Goal: Task Accomplishment & Management: Complete application form

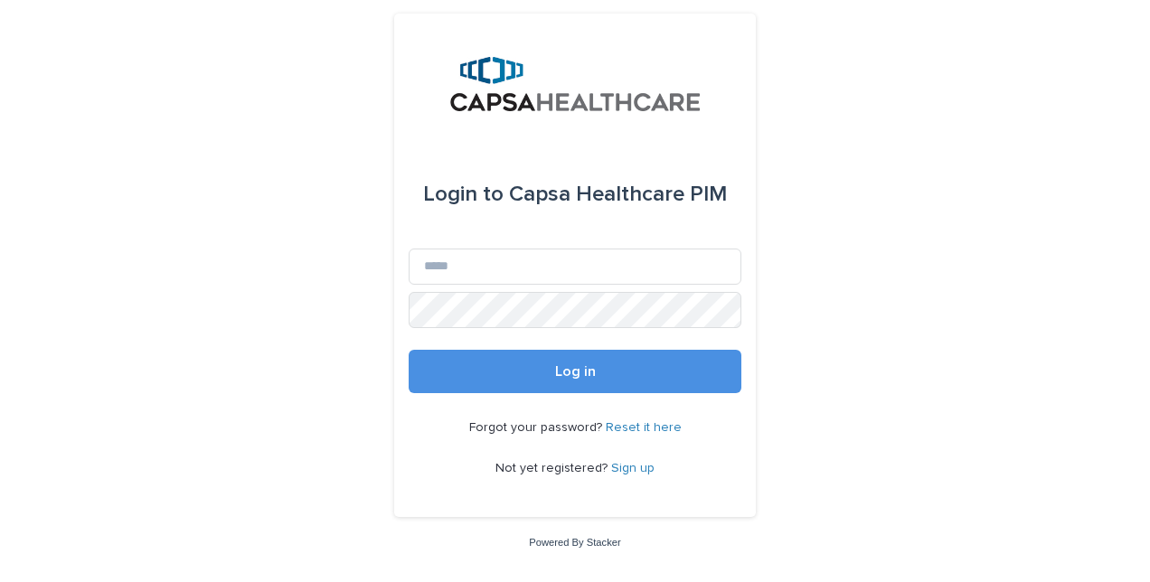
click at [629, 466] on link "Sign up" at bounding box center [632, 468] width 43 height 13
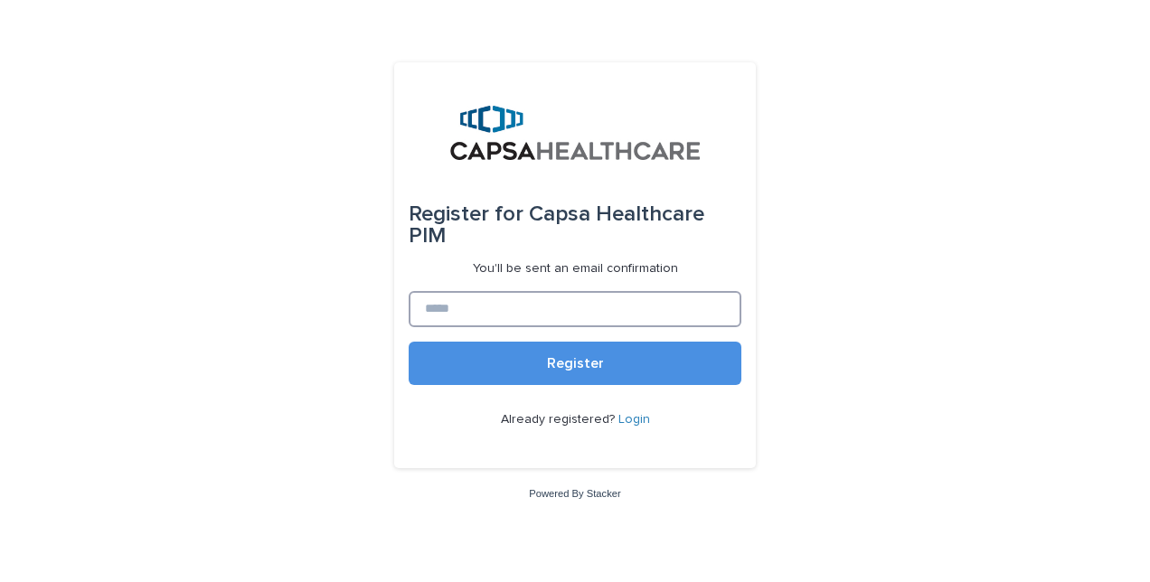
click at [485, 297] on input at bounding box center [575, 309] width 333 height 36
type input "**********"
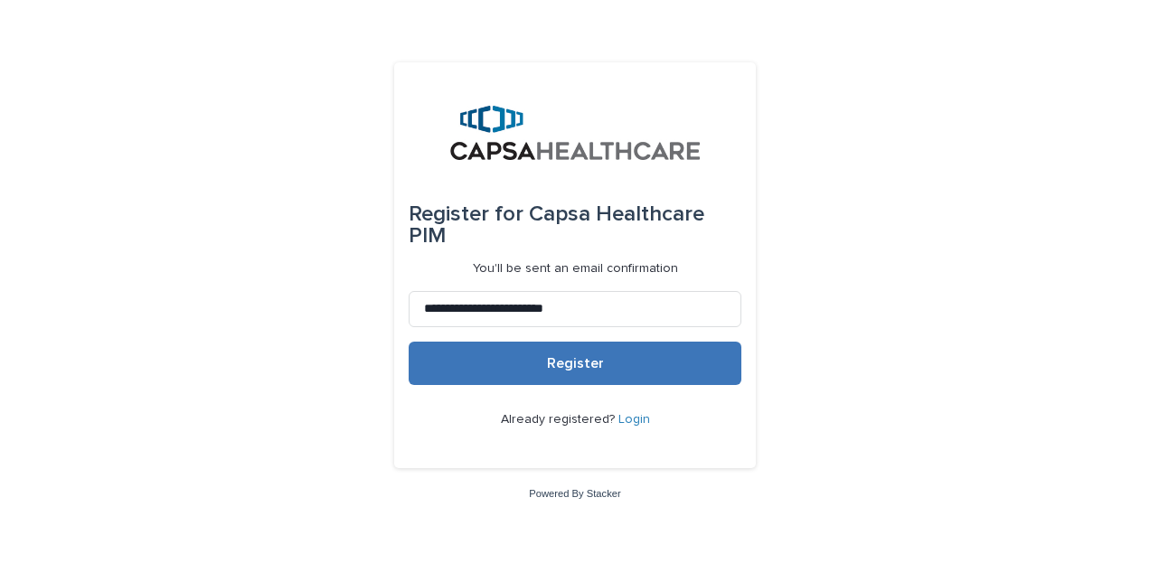
click at [532, 354] on button "Register" at bounding box center [575, 363] width 333 height 43
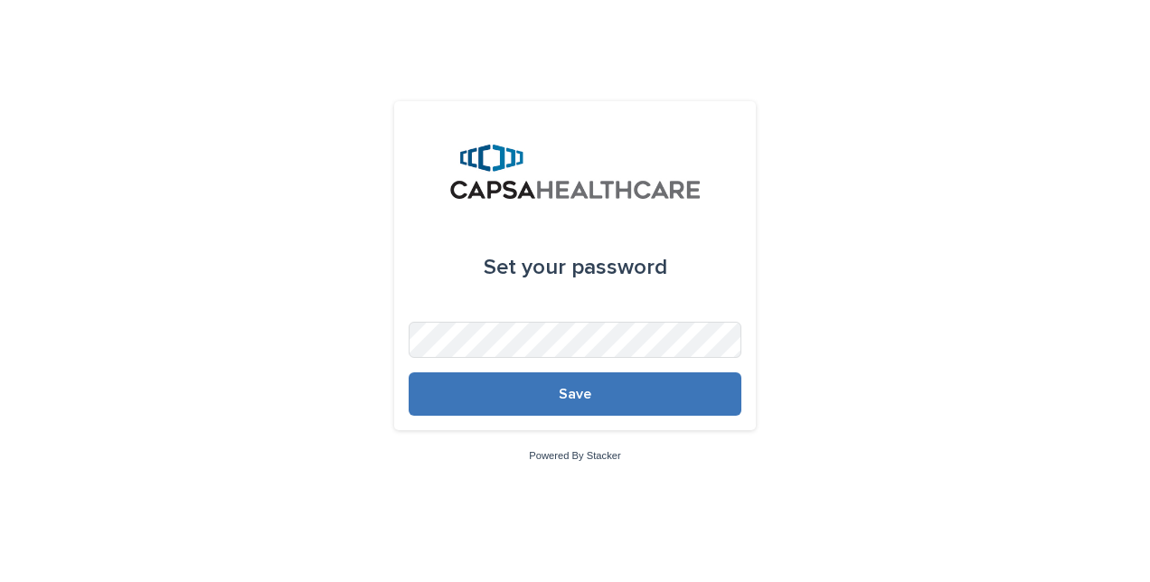
click at [574, 405] on button "Save" at bounding box center [575, 393] width 333 height 43
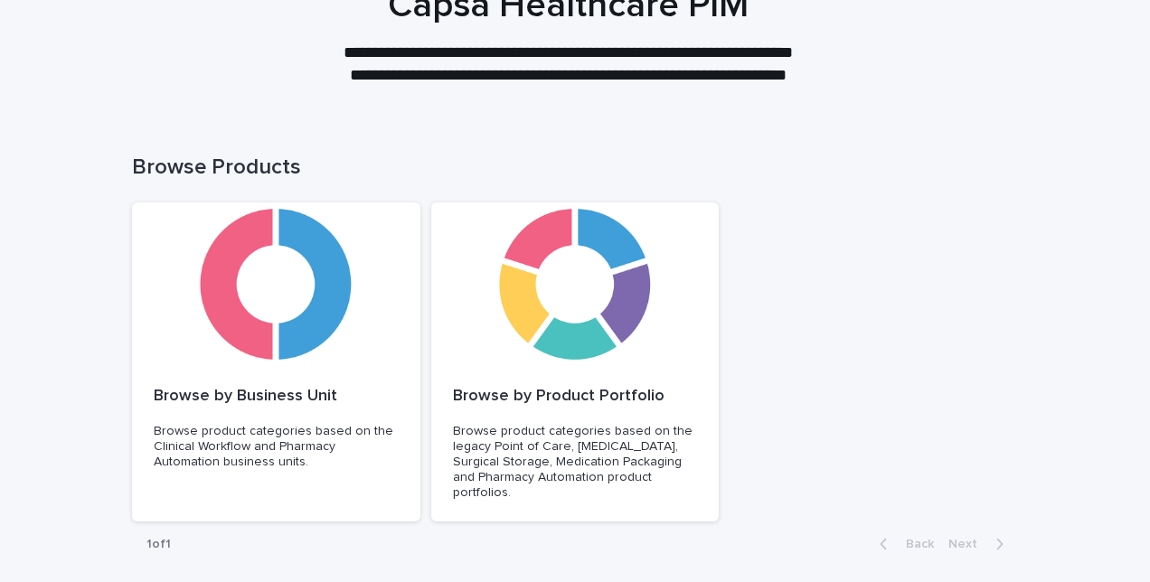
scroll to position [145, 0]
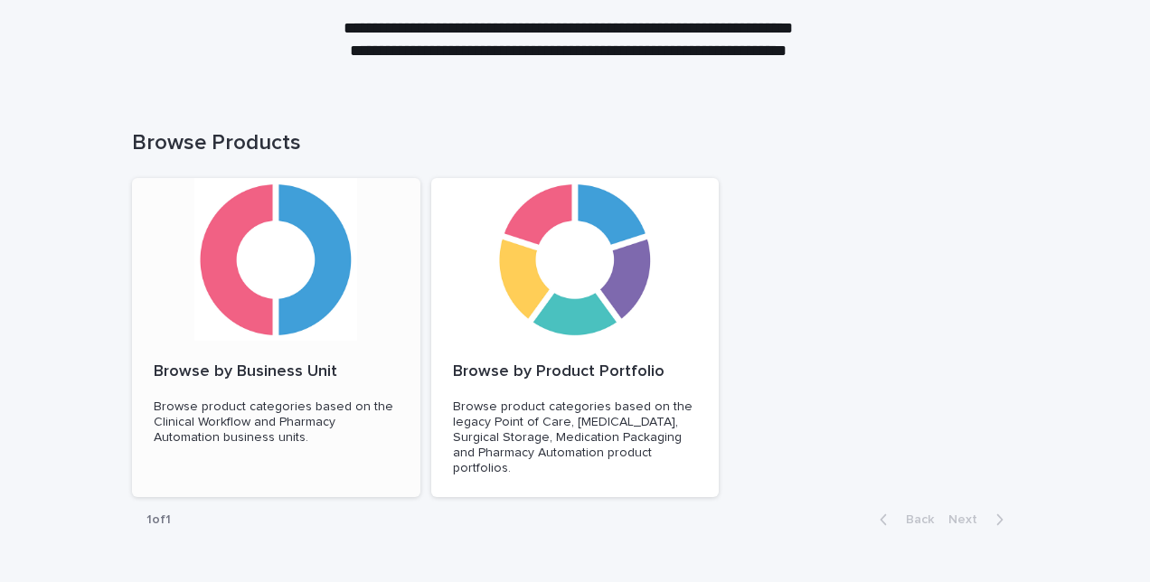
click at [242, 278] on div at bounding box center [276, 259] width 288 height 163
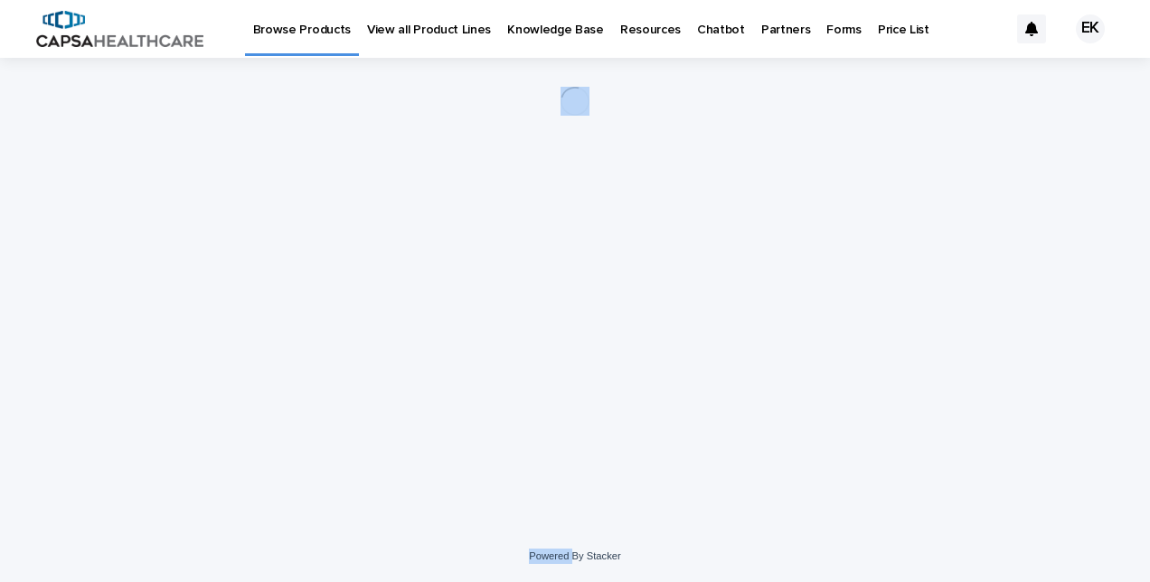
click at [242, 278] on div "Loading... Saving… Loading... Saving…" at bounding box center [575, 272] width 904 height 428
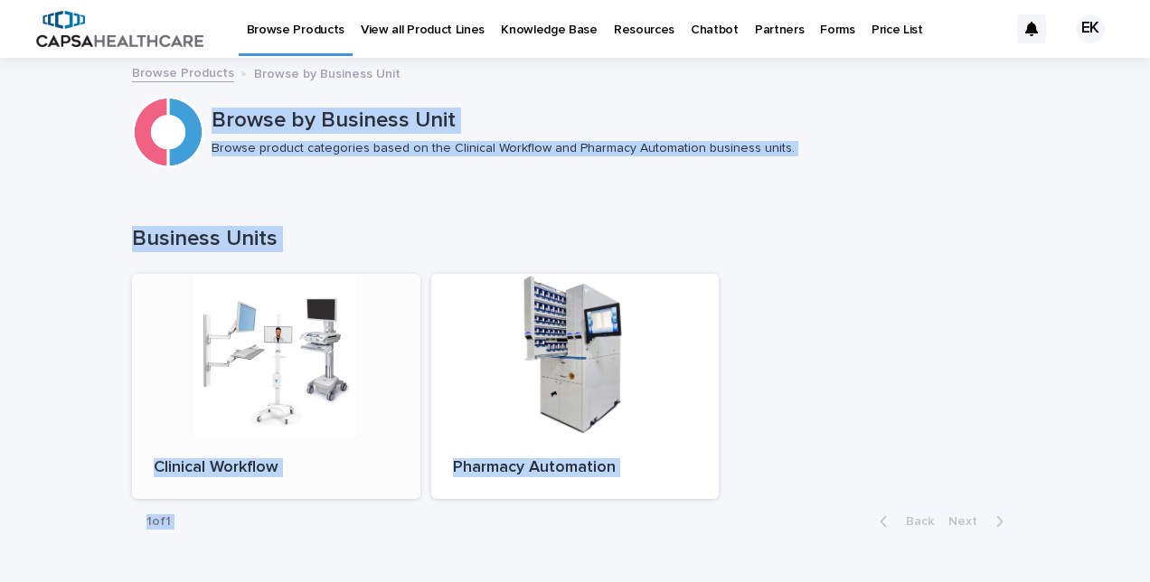
click at [238, 466] on p "Clinical Workflow" at bounding box center [276, 468] width 245 height 20
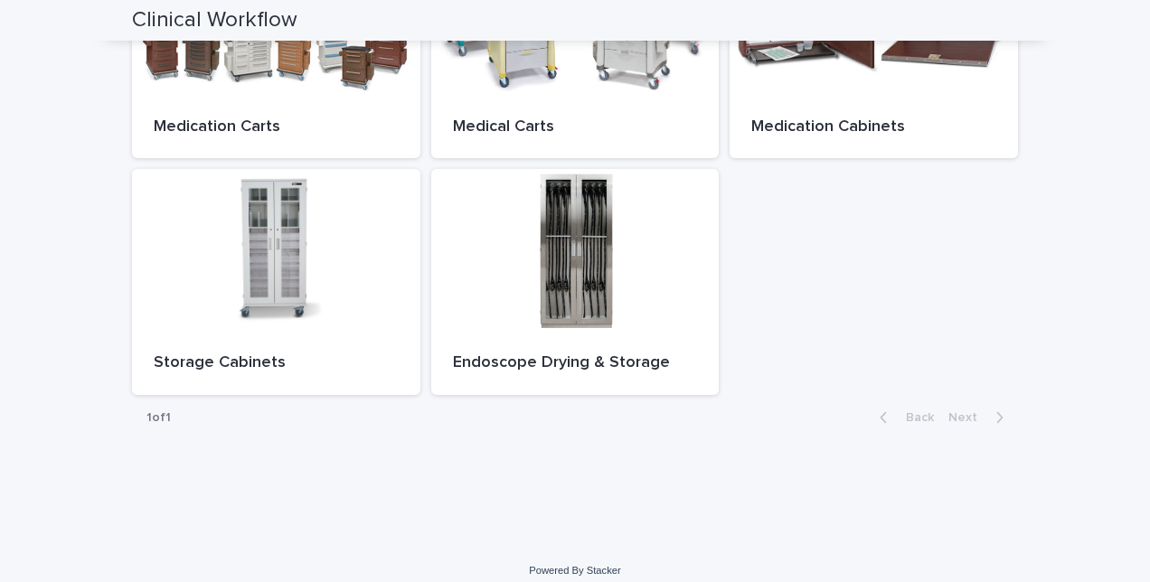
scroll to position [827, 0]
